Goal: Task Accomplishment & Management: Manage account settings

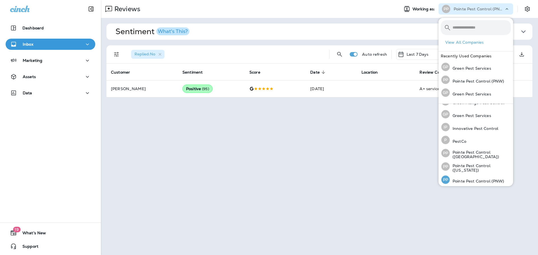
scroll to position [24, 0]
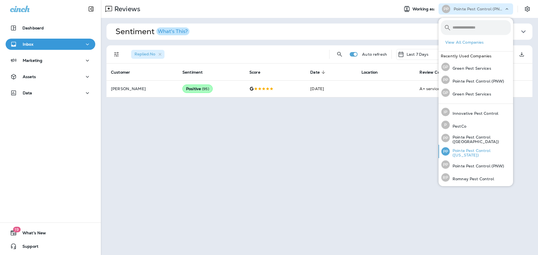
click at [467, 148] on p "Pointe Pest Control ([US_STATE])" at bounding box center [479, 152] width 61 height 9
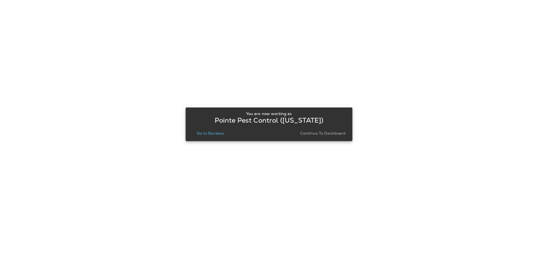
click at [208, 134] on p "Go to Reviews" at bounding box center [210, 133] width 27 height 4
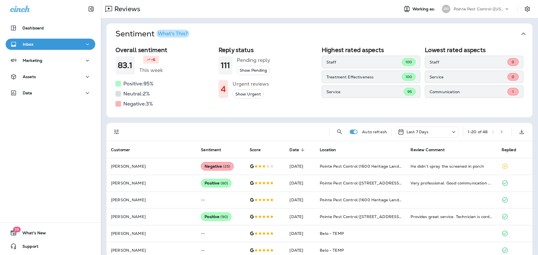
click at [523, 35] on icon "button" at bounding box center [522, 33] width 9 height 9
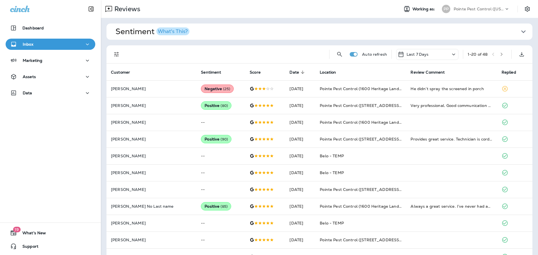
click at [113, 52] on icon "Filters" at bounding box center [116, 54] width 7 height 7
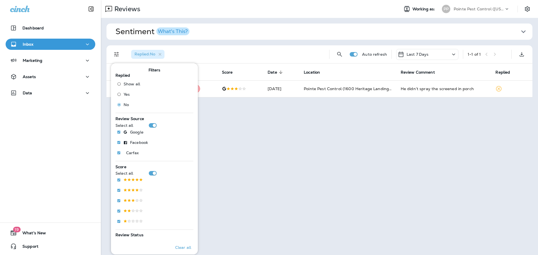
click at [234, 48] on div "Replied : No" at bounding box center [226, 54] width 198 height 18
